Goal: Information Seeking & Learning: Learn about a topic

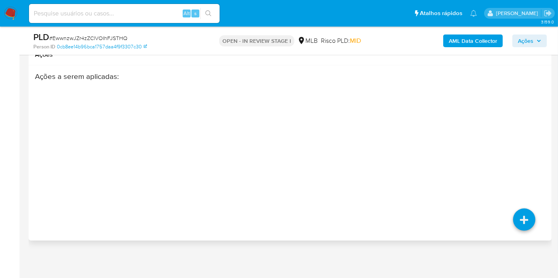
scroll to position [367, 0]
click at [324, 144] on div "Ações a serem aplicadas :" at bounding box center [262, 135] width 454 height 127
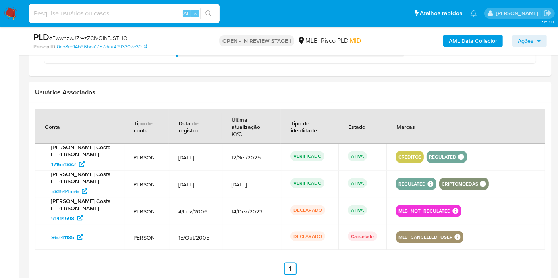
click at [350, 83] on div "Usuários Associados" at bounding box center [290, 92] width 523 height 21
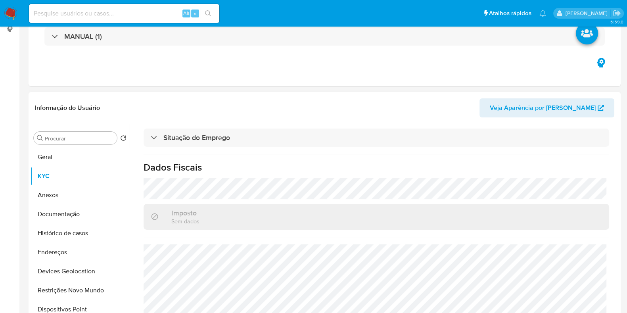
scroll to position [0, 0]
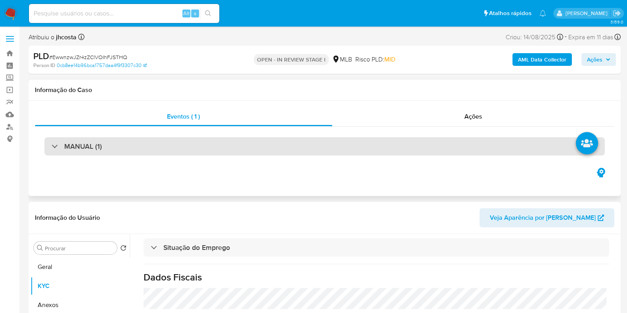
click at [99, 151] on h3 "MANUAL (1)" at bounding box center [83, 146] width 38 height 9
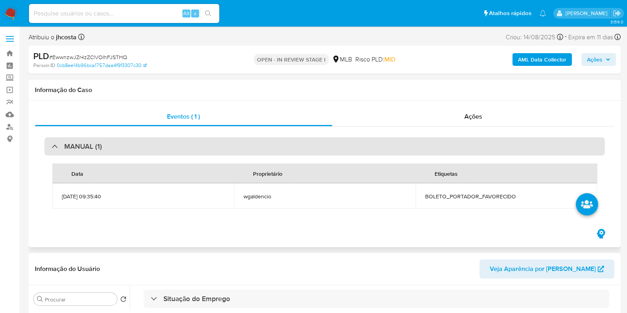
click at [99, 151] on h3 "MANUAL (1)" at bounding box center [83, 146] width 38 height 9
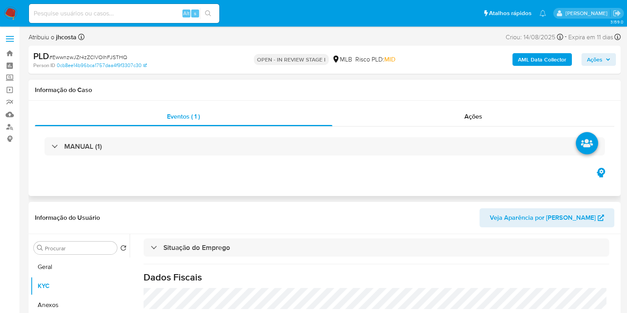
drag, startPoint x: 46, startPoint y: 265, endPoint x: 39, endPoint y: 132, distance: 133.1
click at [47, 265] on button "Geral" at bounding box center [80, 267] width 99 height 19
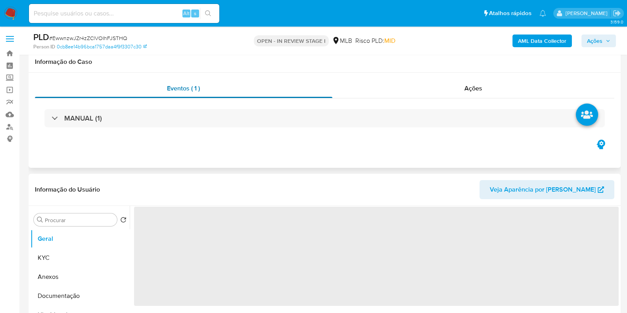
scroll to position [99, 0]
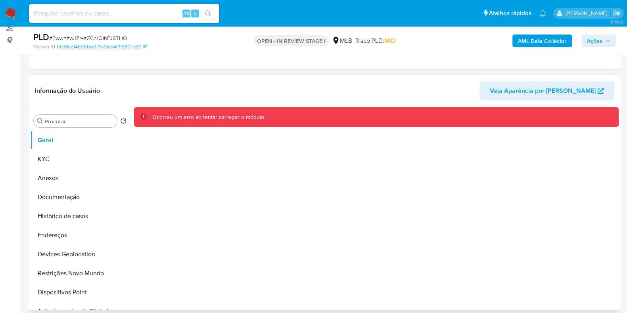
click at [257, 196] on div "Ocorreu um erro ao tentar carregar o módulo" at bounding box center [374, 208] width 489 height 203
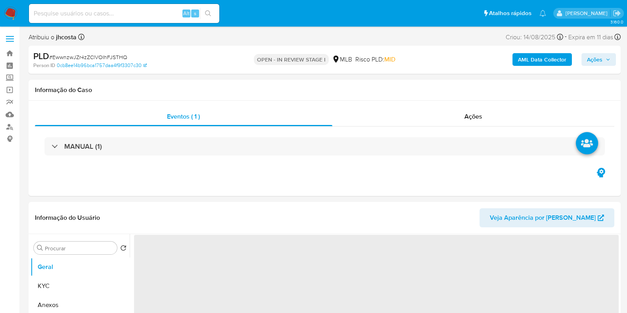
select select "10"
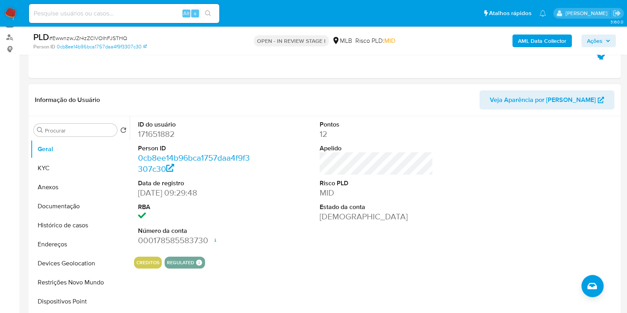
scroll to position [99, 0]
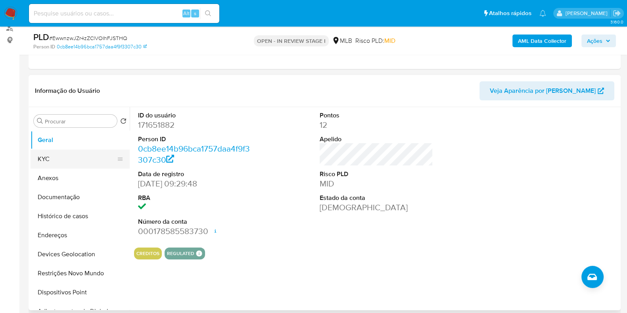
click at [40, 158] on button "KYC" at bounding box center [77, 159] width 93 height 19
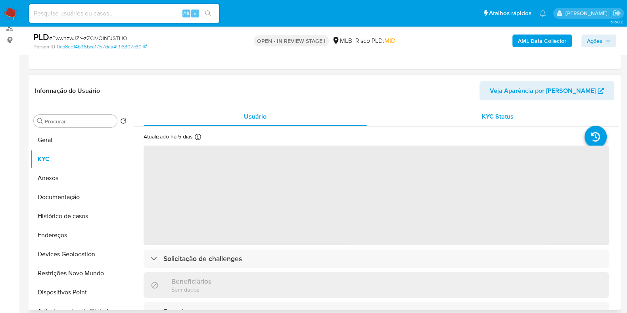
drag, startPoint x: 56, startPoint y: 167, endPoint x: 406, endPoint y: 114, distance: 353.3
click at [406, 114] on div "KYC Status" at bounding box center [497, 116] width 223 height 19
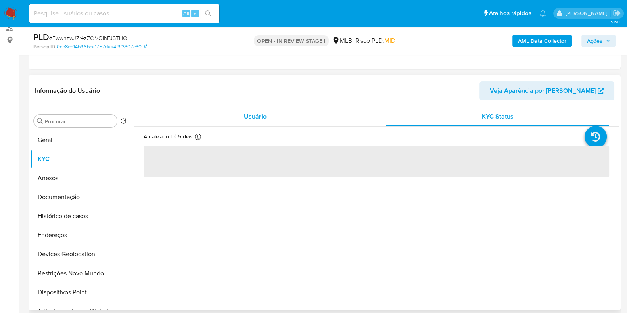
click at [221, 116] on div "Usuário" at bounding box center [255, 116] width 223 height 19
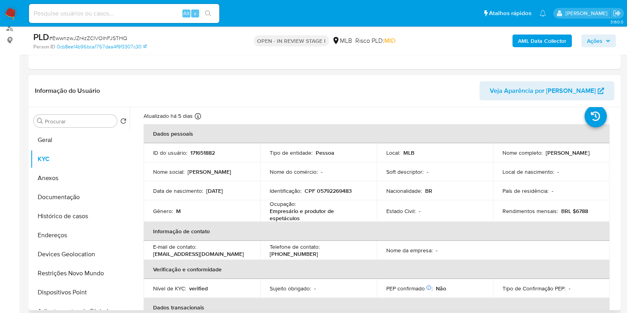
scroll to position [49, 0]
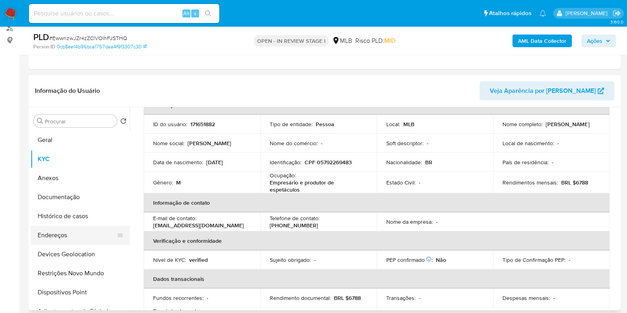
click at [60, 242] on button "Endereços" at bounding box center [77, 235] width 93 height 19
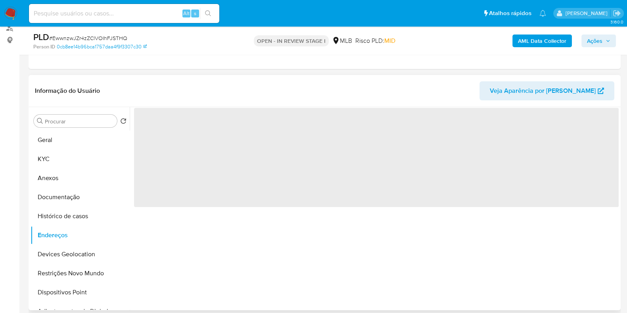
scroll to position [0, 0]
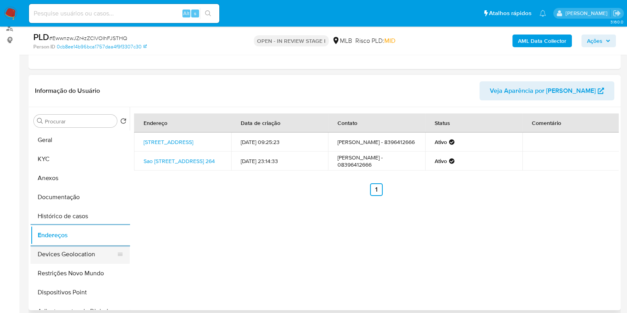
drag, startPoint x: 45, startPoint y: 247, endPoint x: 50, endPoint y: 248, distance: 4.4
click at [46, 247] on button "Devices Geolocation" at bounding box center [77, 254] width 93 height 19
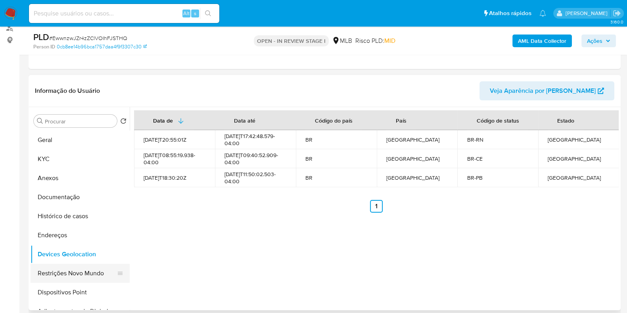
click at [67, 271] on button "Restrições Novo Mundo" at bounding box center [77, 273] width 93 height 19
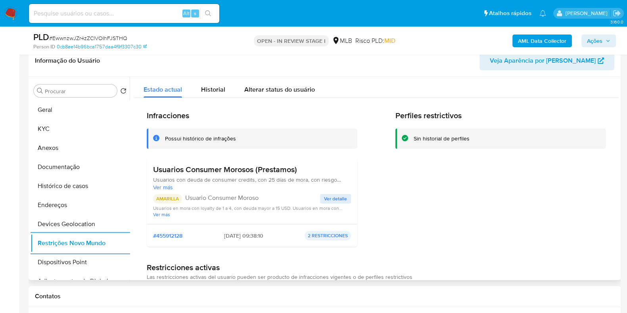
scroll to position [149, 0]
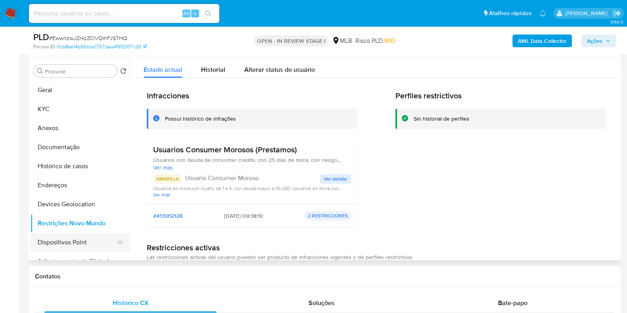
click at [69, 241] on button "Dispositivos Point" at bounding box center [77, 242] width 93 height 19
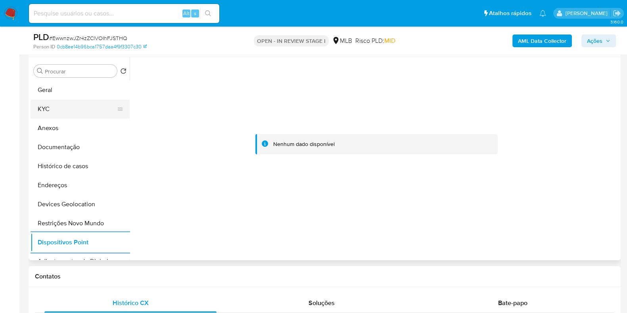
click at [66, 108] on button "KYC" at bounding box center [77, 109] width 93 height 19
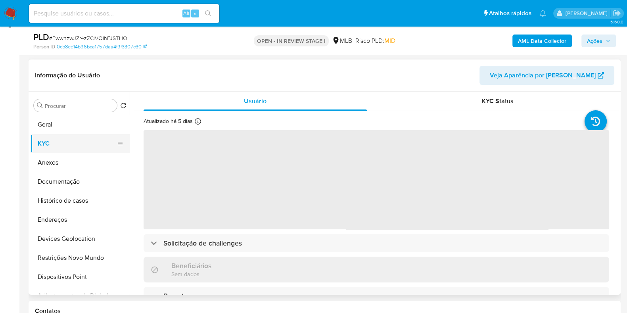
scroll to position [99, 0]
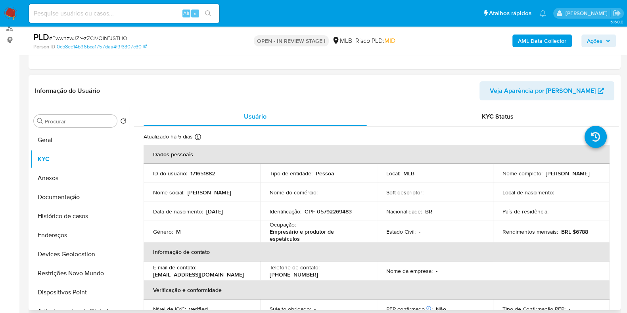
drag, startPoint x: 498, startPoint y: 177, endPoint x: 527, endPoint y: 185, distance: 30.3
click at [527, 185] on tbody "ID do usuário : 171651882 Tipo de entidade : Pessoa Local : MLB Nome completo :…" at bounding box center [377, 203] width 466 height 79
click at [544, 33] on div "AML Data Collector Ações" at bounding box center [520, 40] width 192 height 19
click at [544, 37] on b "AML Data Collector" at bounding box center [542, 41] width 48 height 13
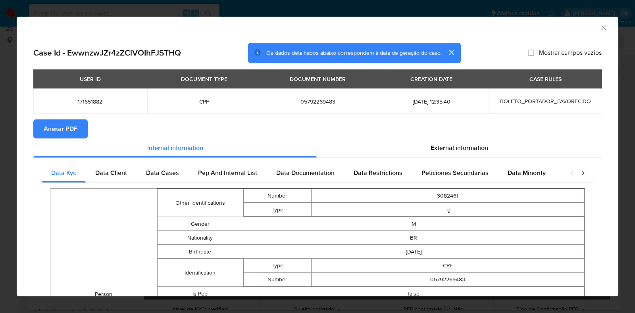
click at [50, 132] on span "Anexar PDF" at bounding box center [61, 128] width 34 height 17
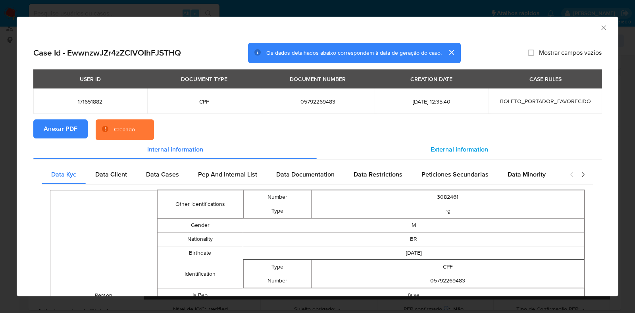
drag, startPoint x: 490, startPoint y: 148, endPoint x: 433, endPoint y: 157, distance: 58.6
click at [490, 148] on div "External information" at bounding box center [459, 149] width 285 height 19
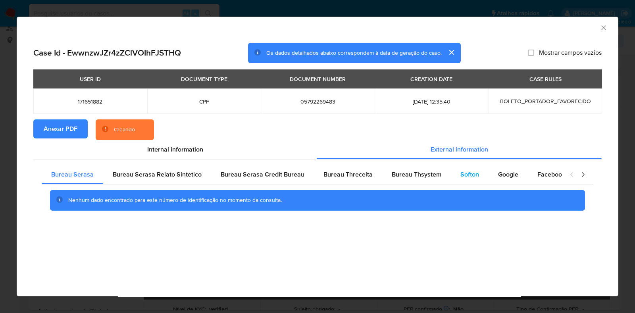
click at [465, 177] on span "Softon" at bounding box center [469, 174] width 19 height 9
click at [389, 1] on div "AML Data Collector Case Id - EwwnzwJZr4zZClVOIhFJSTHQ Os dados detalhados abaix…" at bounding box center [317, 156] width 635 height 313
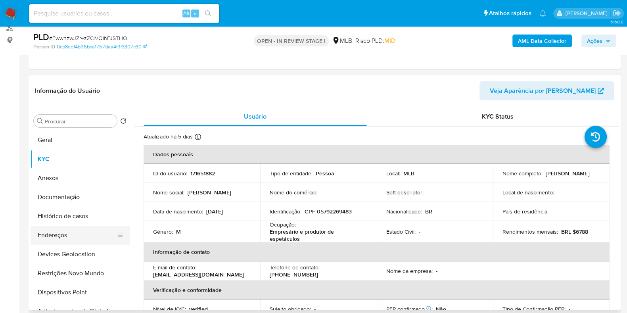
click at [63, 238] on button "Endereços" at bounding box center [77, 235] width 93 height 19
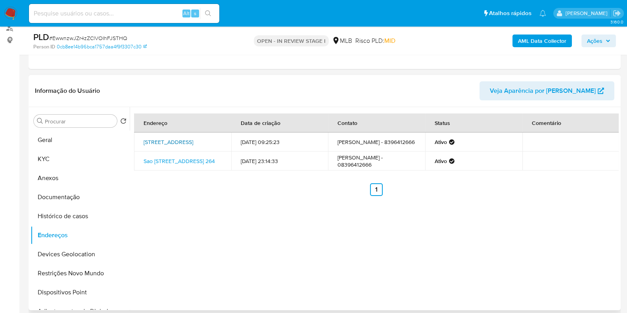
drag, startPoint x: 138, startPoint y: 135, endPoint x: 169, endPoint y: 152, distance: 35.0
click at [169, 152] on td "Rua São Vicente De Paula 264, Brejo Do Cruz, Paraíba, 58890000, Brasil 264" at bounding box center [182, 142] width 97 height 19
copy link "Rua São Vicente De Paula 264, Brejo Do Cruz, Paraíba, 58890000"
click at [167, 145] on link "Rua São Vicente De Paula 264, Brejo Do Cruz, Paraíba, 58890000, Brasil 264" at bounding box center [169, 142] width 50 height 8
click at [69, 166] on button "KYC" at bounding box center [77, 159] width 93 height 19
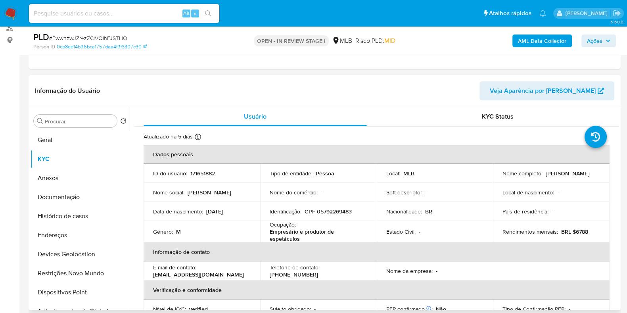
click at [327, 215] on p "CPF 05792269483" at bounding box center [328, 211] width 47 height 7
copy p "05792269483"
click at [79, 37] on span "# EwwnzwJZr4zZClVOIhFJSTHQ" at bounding box center [88, 38] width 78 height 8
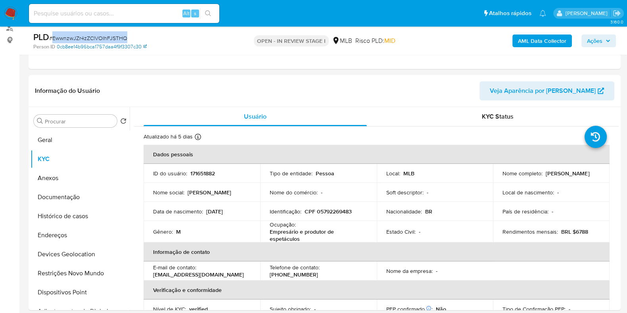
copy span "EwwnzwJZr4zZClVOIhFJSTHQ"
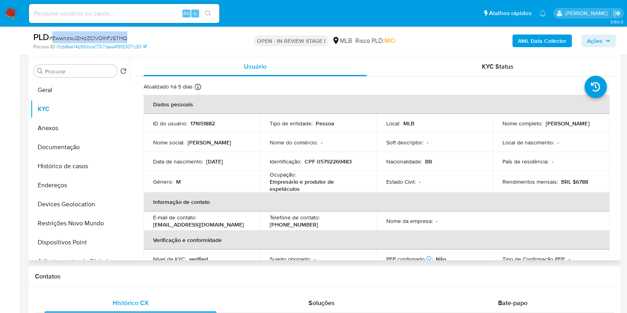
scroll to position [0, 0]
click at [329, 162] on p "CPF 05792269483" at bounding box center [328, 161] width 47 height 7
copy p "05792269483"
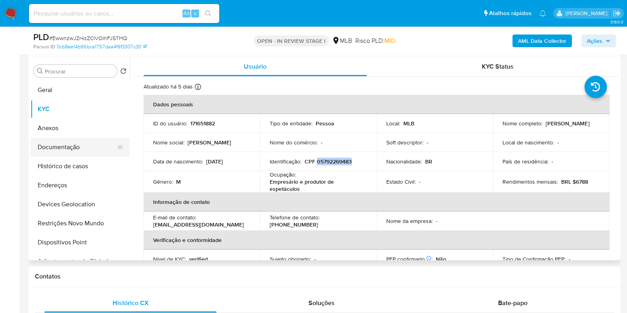
click at [62, 146] on button "Documentação" at bounding box center [77, 147] width 93 height 19
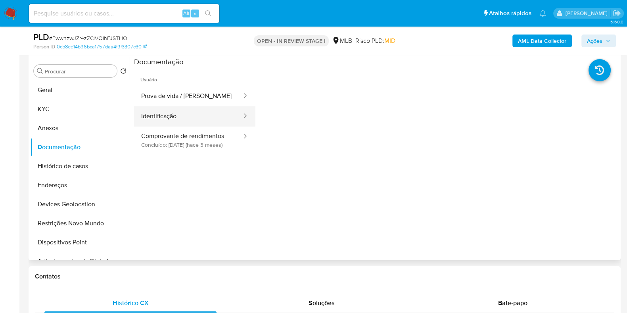
click at [188, 111] on button "Identificação" at bounding box center [188, 116] width 109 height 20
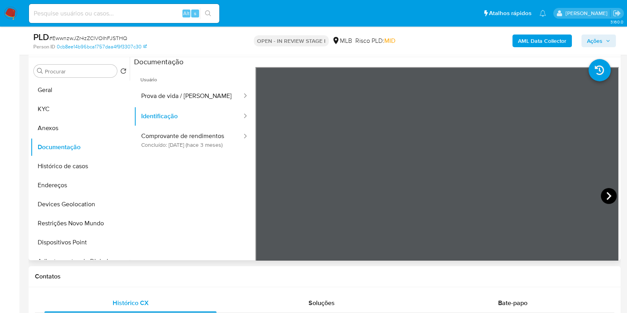
click at [601, 195] on icon at bounding box center [609, 196] width 16 height 16
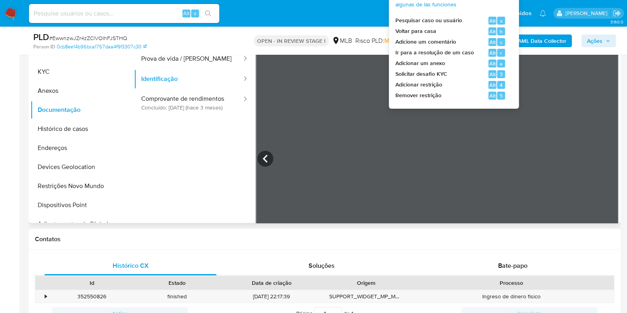
scroll to position [198, 0]
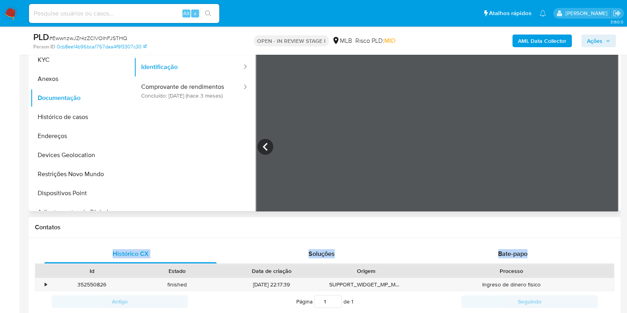
drag, startPoint x: 473, startPoint y: 237, endPoint x: 453, endPoint y: 273, distance: 41.4
click at [453, 273] on div "Contatos Histórico CX Soluções Bate-papo Id Estado Data de criação Origem Proce…" at bounding box center [325, 277] width 592 height 121
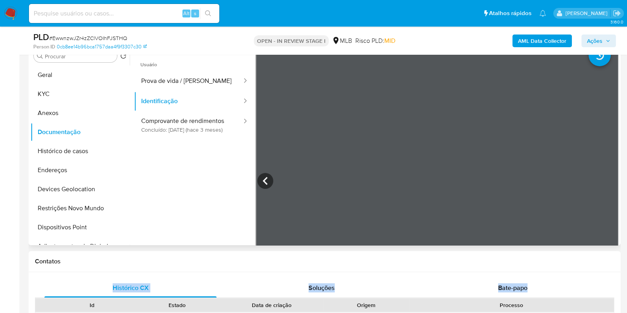
scroll to position [149, 0]
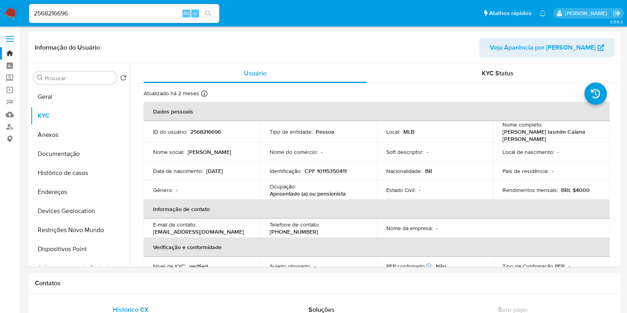
select select "10"
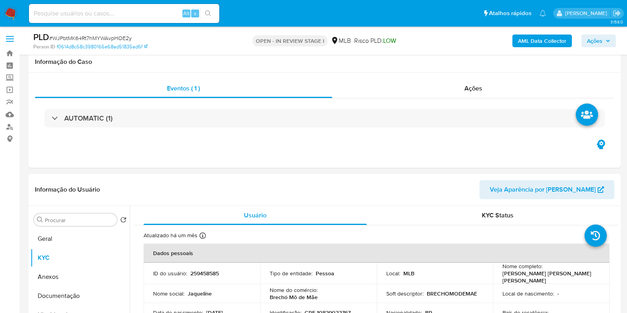
scroll to position [843, 0]
